Goal: Task Accomplishment & Management: Complete application form

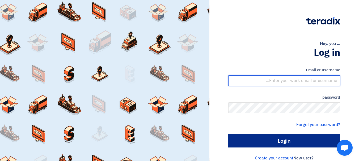
type input "[EMAIL_ADDRESS][DOMAIN_NAME]"
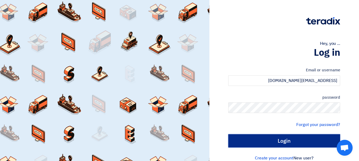
click at [282, 138] on input "Login" at bounding box center [284, 140] width 112 height 13
type input "Sign in"
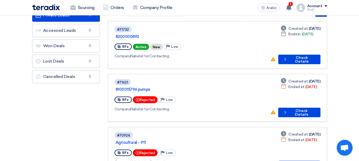
scroll to position [27, 0]
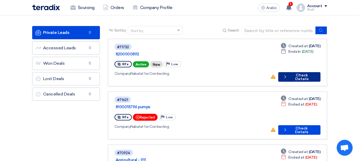
click at [305, 73] on font "Check Details" at bounding box center [301, 77] width 13 height 8
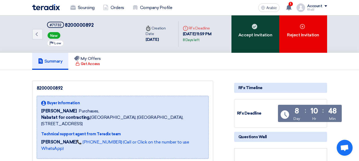
click at [250, 38] on font "Accept Invitation" at bounding box center [255, 35] width 34 height 6
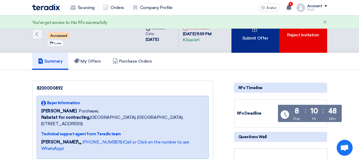
click at [254, 40] on font "Submit Offer" at bounding box center [255, 38] width 26 height 5
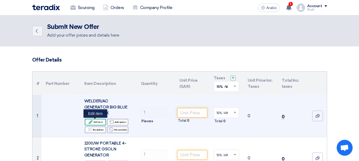
click at [99, 124] on font "Edit item" at bounding box center [97, 122] width 9 height 4
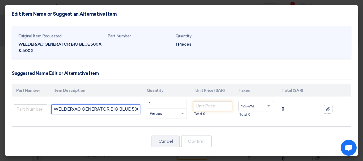
drag, startPoint x: 139, startPoint y: 109, endPoint x: 44, endPoint y: 112, distance: 94.6
click at [44, 112] on tr "WELDER/AC GENERATOR BIG BLUE 500X & 600X 1 RFQ_STEP1.ITEMS.2.TYPE_PLACEHOLDER" at bounding box center [181, 109] width 339 height 25
paste input "ING MACHINE 330 AMP DIESEL ENGINE POWERED SUN DYNAMAC WU330E"
type input "WELDING MACHINE 330 AMP DIESEL ENGINE POWERED SUN DYNAMAC WU330EX & 600X"
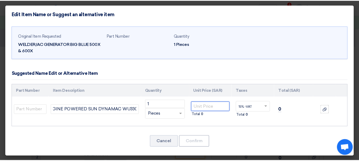
scroll to position [0, 0]
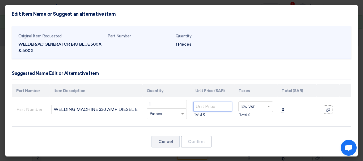
click at [203, 106] on input "number" at bounding box center [212, 107] width 39 height 10
type input "21700"
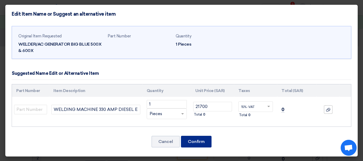
click at [192, 142] on font "Confirm" at bounding box center [196, 141] width 17 height 5
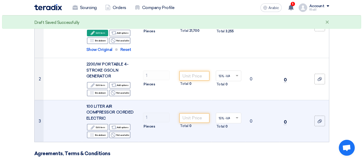
scroll to position [106, 0]
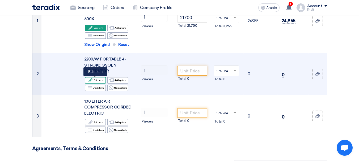
click at [94, 80] on font "Edit item" at bounding box center [97, 80] width 9 height 3
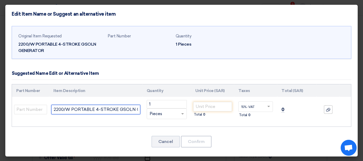
scroll to position [0, 24]
drag, startPoint x: 53, startPoint y: 109, endPoint x: 157, endPoint y: 111, distance: 104.9
click at [157, 111] on tr "2200/W PORTABLE 4-STROKE GSOLN GENERATOR 1 RFQ_STEP1.ITEMS.2.TYPE_PLACEHOLDER" at bounding box center [181, 109] width 339 height 25
paste input "GASOLINE GENERATOR 2200 WATT HONDA EB2200SD"
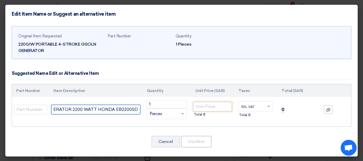
type input "GASOLINE GENERATOR 2200 WATT HONDA EB2200SD"
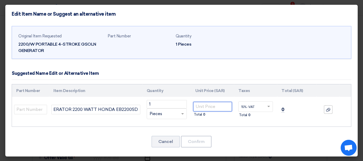
scroll to position [0, 0]
click at [212, 107] on input "number" at bounding box center [212, 107] width 39 height 10
type input "1400"
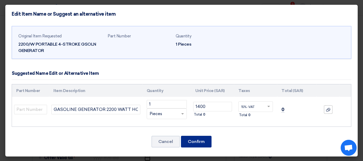
click at [190, 143] on font "Confirm" at bounding box center [196, 141] width 17 height 5
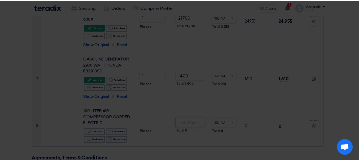
scroll to position [170, 0]
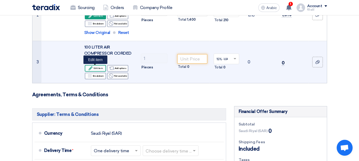
click at [100, 70] on font "Edit item" at bounding box center [97, 68] width 9 height 4
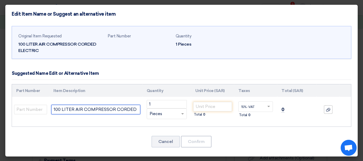
scroll to position [0, 20]
drag, startPoint x: 53, startPoint y: 109, endPoint x: 150, endPoint y: 114, distance: 97.0
click at [150, 114] on tr "100 LITER AIR COMPRESSOR CORDED ELECTRIC 1 RFQ_STEP1.ITEMS.2.TYPE_PLACEHOLDER" at bounding box center [181, 109] width 339 height 25
paste input "BELT DRIVEN LUBRICATED AIR COMPRESSOR 100 LTR 2 HP ABAC A29-100 [GEOGRAPHIC_DAT…"
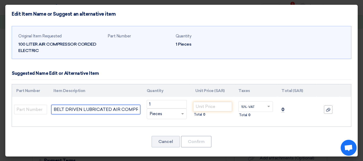
scroll to position [0, 84]
type input "BELT DRIVEN LUBRICATED AIR COMPRESSOR 100 LTR 2 HP ABAC A29-100 [GEOGRAPHIC_DAT…"
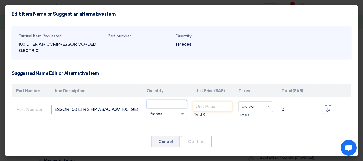
scroll to position [0, 0]
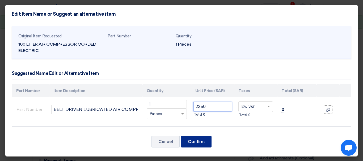
type input "2250"
click at [188, 141] on font "Confirm" at bounding box center [196, 141] width 17 height 5
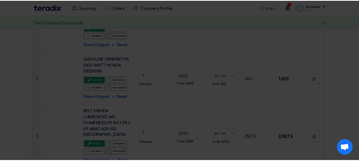
scroll to position [223, 0]
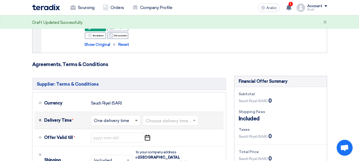
click at [137, 120] on span at bounding box center [136, 121] width 3 height 2
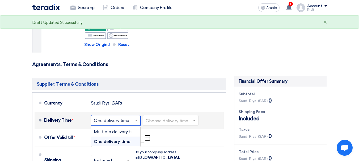
click at [124, 139] on font "One delivery time" at bounding box center [112, 141] width 37 height 5
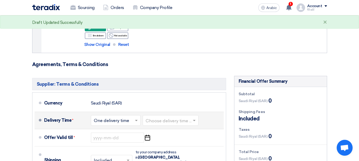
click at [177, 117] on input "text" at bounding box center [171, 121] width 50 height 8
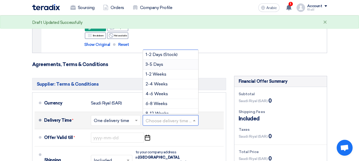
click at [165, 60] on div "3-5 Days" at bounding box center [170, 65] width 55 height 10
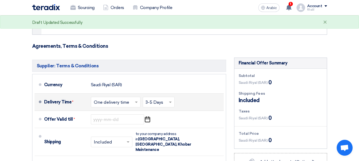
scroll to position [276, 0]
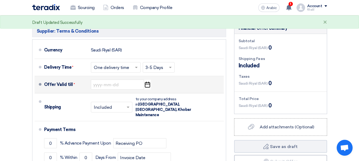
click at [146, 81] on icon "Pick a date" at bounding box center [147, 85] width 7 height 10
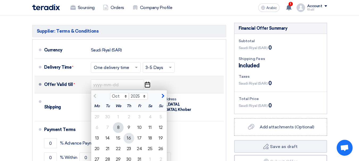
click at [126, 133] on div "16" at bounding box center [128, 138] width 11 height 11
type input "[DATE]"
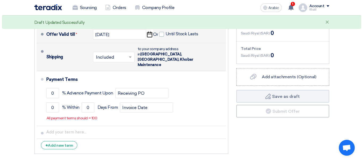
scroll to position [329, 0]
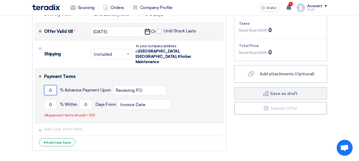
drag, startPoint x: 55, startPoint y: 78, endPoint x: 39, endPoint y: 79, distance: 16.2
click at [39, 79] on li "Payment Terms 0 % Advance Payment Upon Receiving PO 0 % Within 0" at bounding box center [129, 95] width 189 height 55
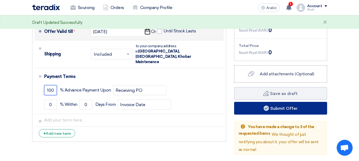
type input "100"
click at [277, 106] on font "Submit Offer" at bounding box center [283, 108] width 27 height 5
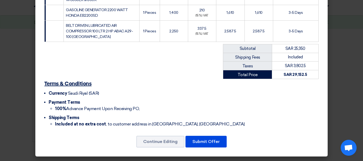
scroll to position [115, 0]
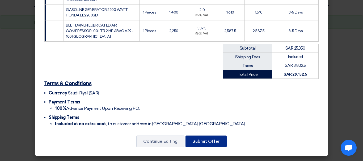
click at [211, 138] on button "Submit Offer" at bounding box center [205, 142] width 41 height 12
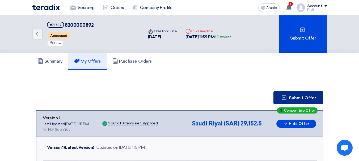
click at [309, 96] on font "Submit Offer" at bounding box center [302, 97] width 27 height 5
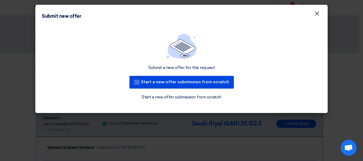
click at [316, 13] on font "×" at bounding box center [316, 15] width 5 height 11
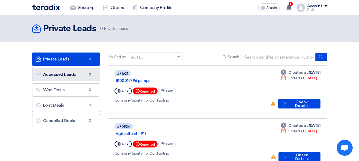
click at [68, 75] on font "Accessed Leads" at bounding box center [59, 74] width 33 height 5
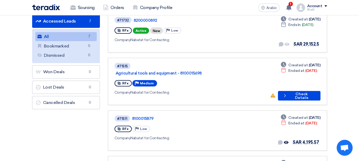
scroll to position [53, 0]
